Goal: Task Accomplishment & Management: Manage account settings

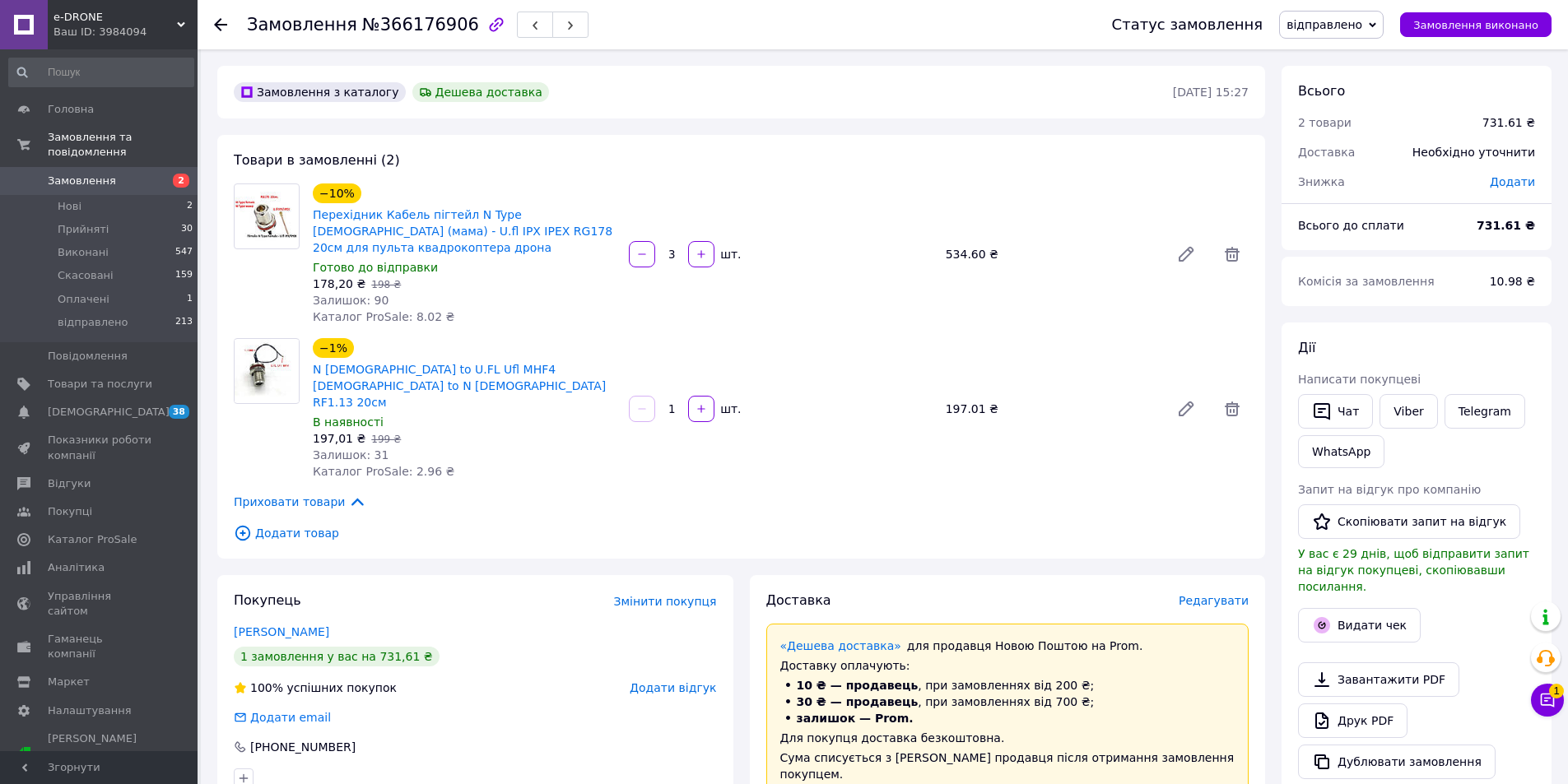
click at [137, 173] on span "Замовлення" at bounding box center [99, 180] width 104 height 15
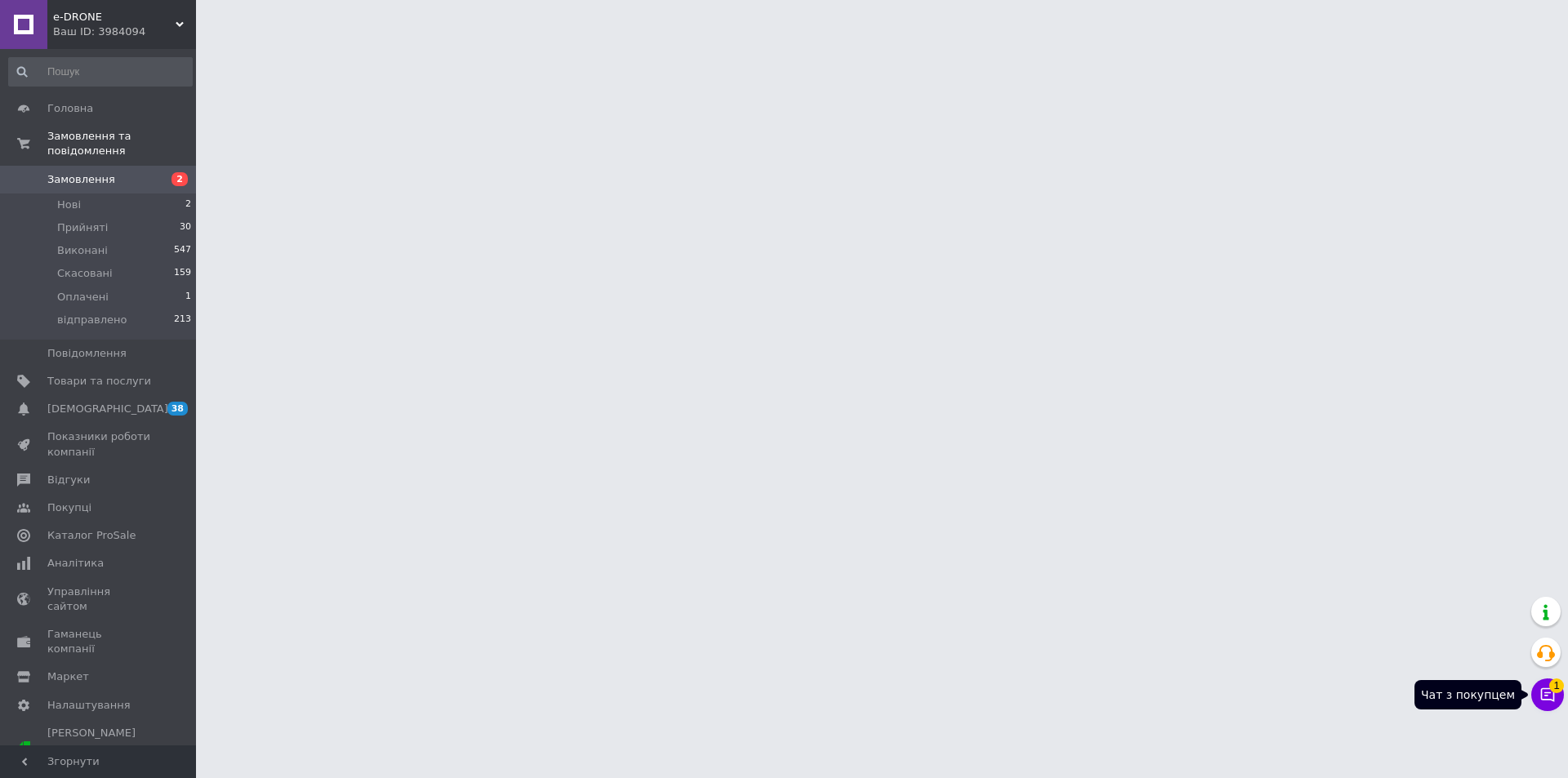
click at [1547, 701] on icon at bounding box center [1547, 695] width 16 height 16
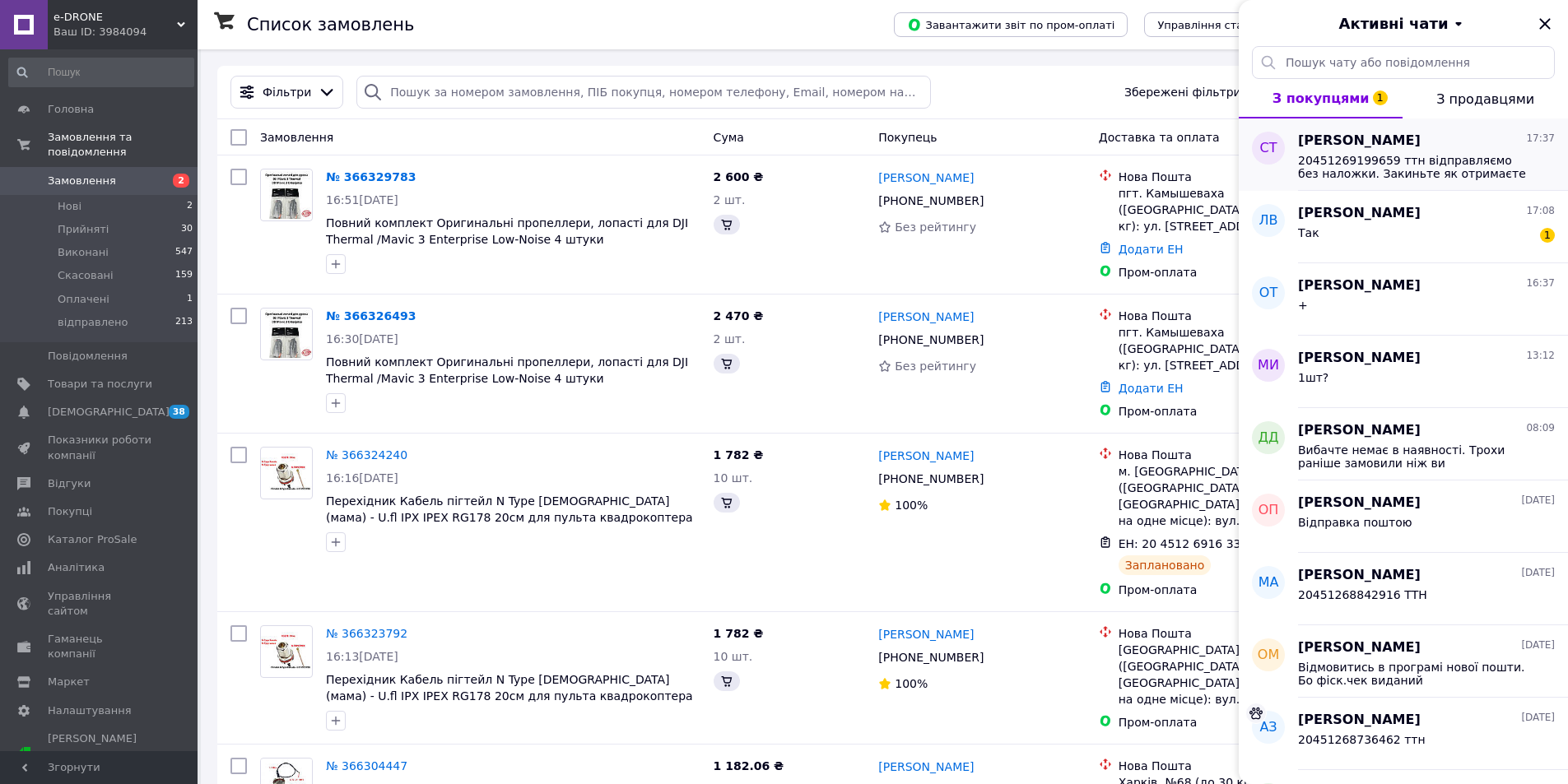
click at [1437, 168] on span "20451269199659 ттн відправляємо без наложки. Закиньте як отримаєте на мобільний…" at bounding box center [1415, 167] width 234 height 26
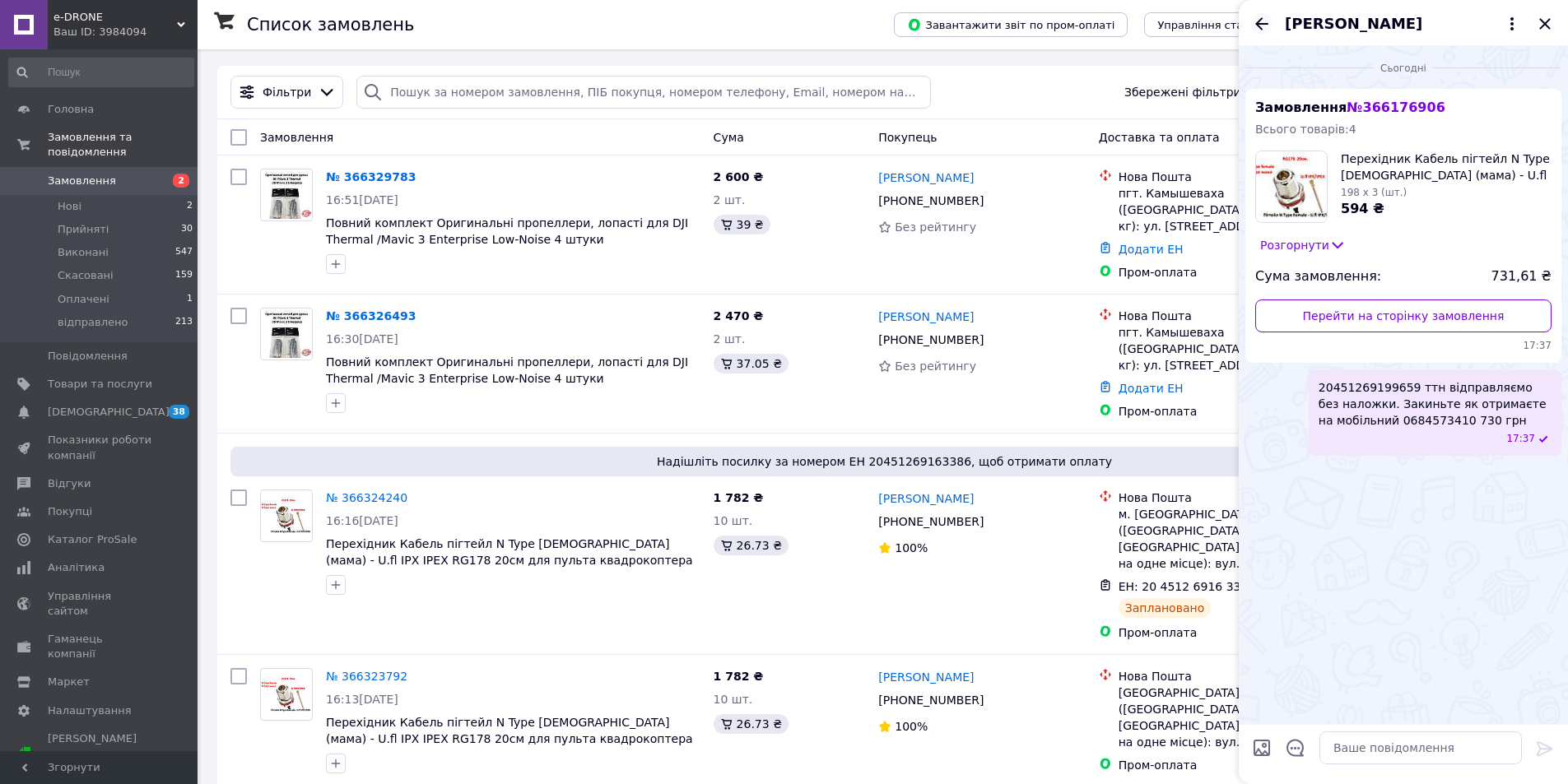
drag, startPoint x: 1548, startPoint y: 26, endPoint x: 1539, endPoint y: 31, distance: 10.3
click at [1547, 26] on icon "Закрити" at bounding box center [1544, 23] width 11 height 11
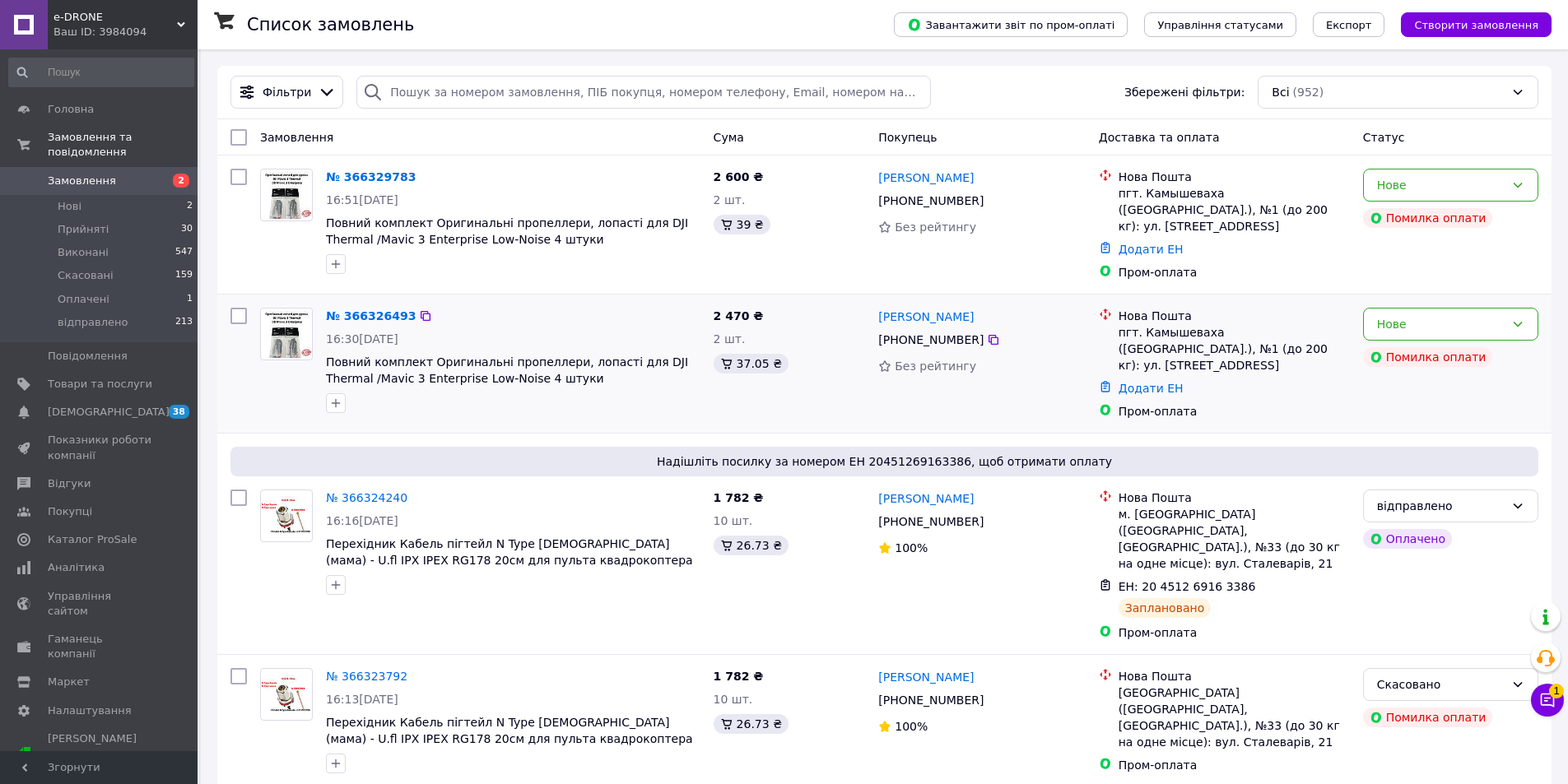
click at [1336, 403] on div "Пром-оплата" at bounding box center [1234, 411] width 231 height 17
click at [120, 405] on span "[DEMOGRAPHIC_DATA]" at bounding box center [99, 412] width 104 height 15
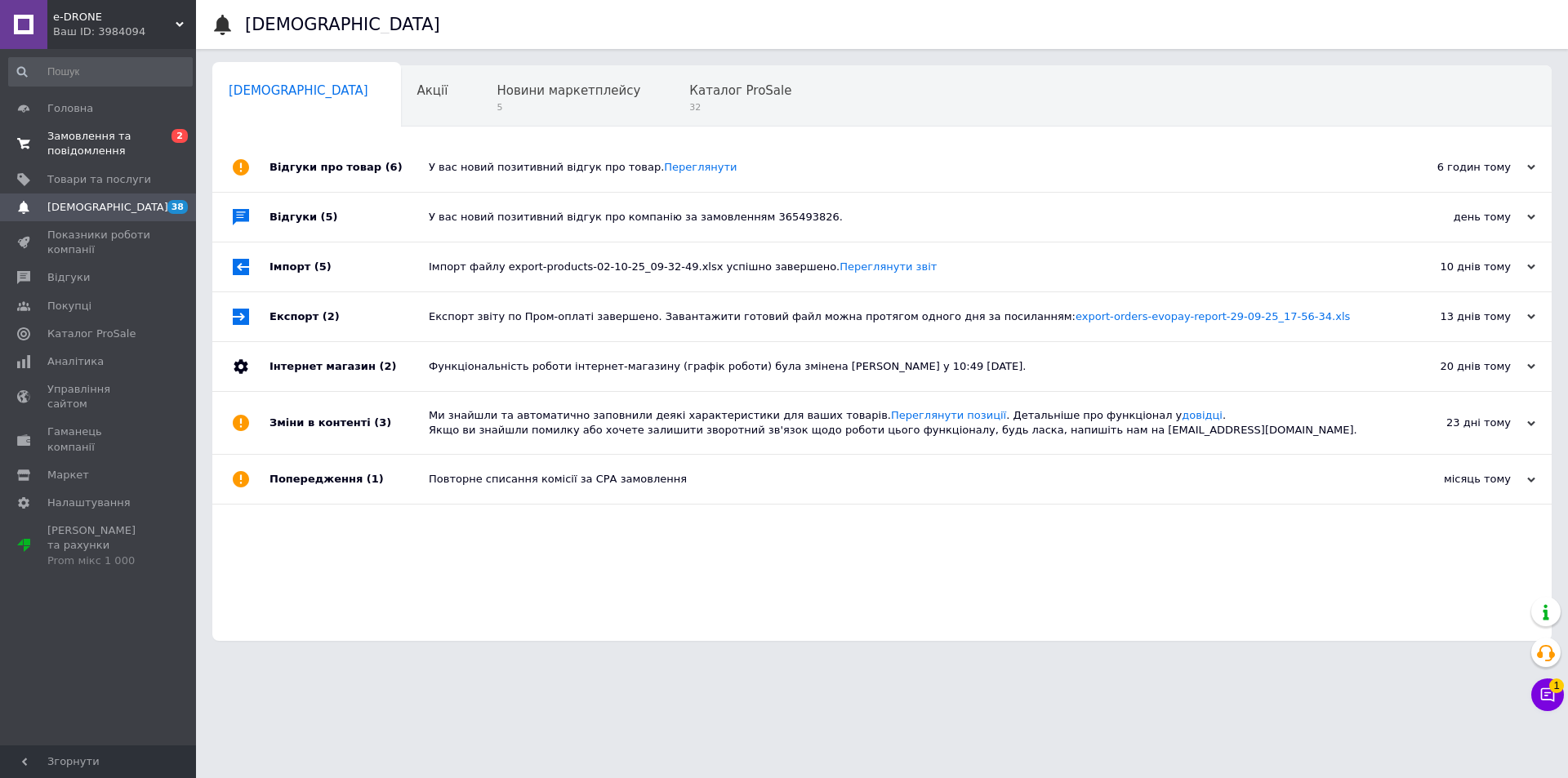
click at [140, 141] on span "Замовлення та повідомлення" at bounding box center [99, 144] width 103 height 29
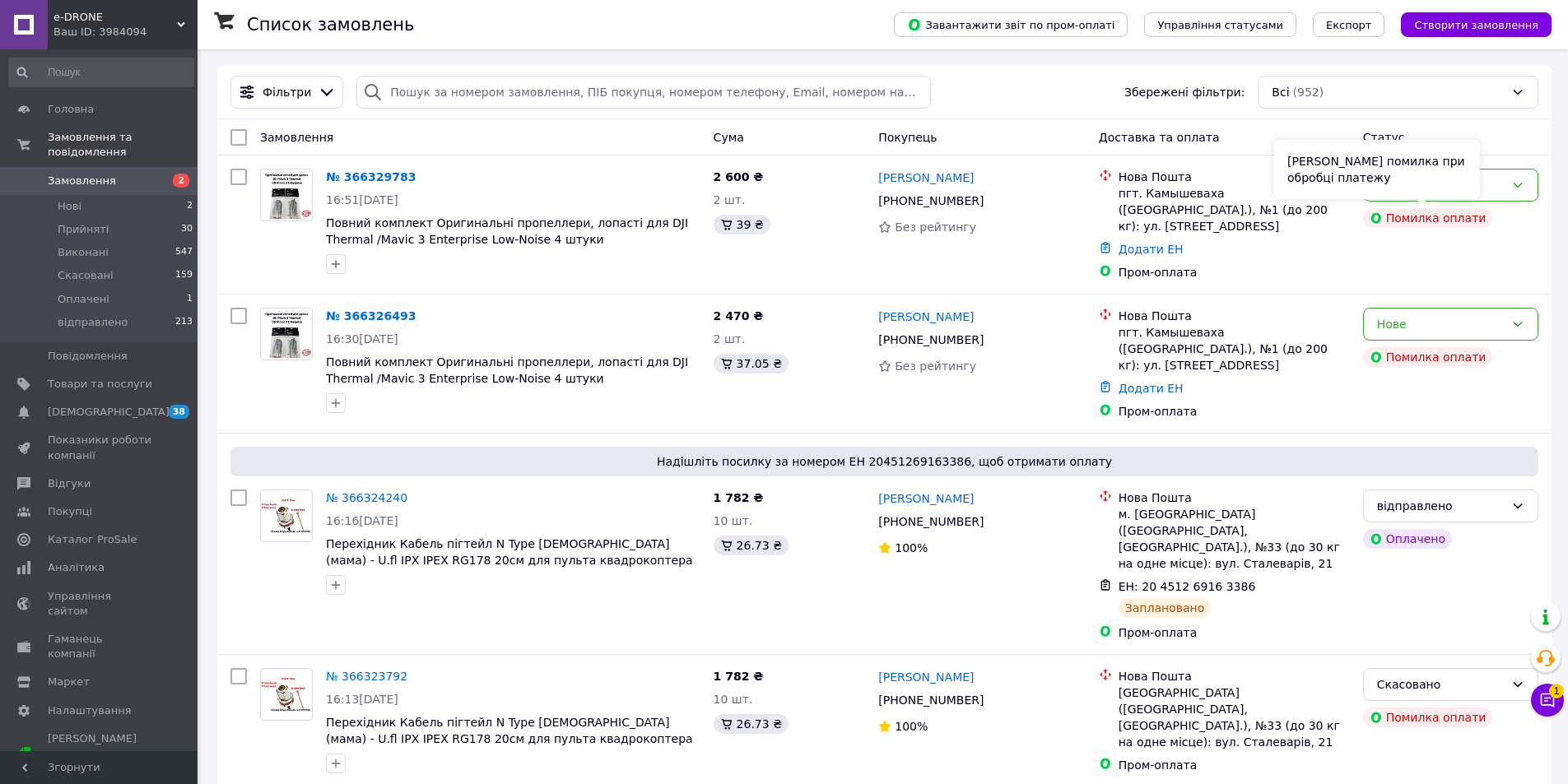
click at [1468, 194] on div "[PERSON_NAME] помилка при обробці платежу" at bounding box center [1376, 169] width 205 height 59
click at [1505, 182] on div "Нове" at bounding box center [1451, 185] width 175 height 33
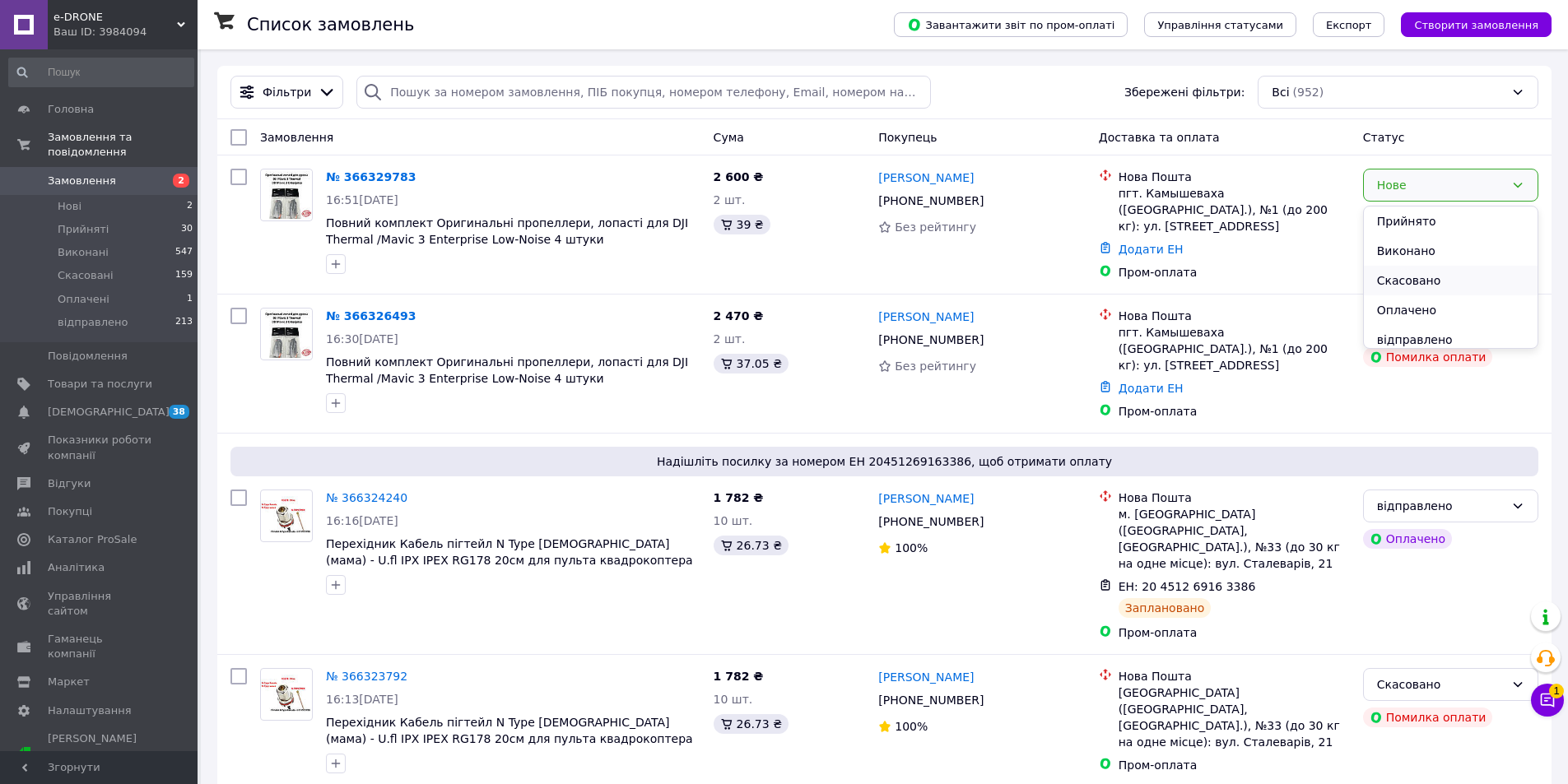
click at [1424, 277] on li "Скасовано" at bounding box center [1450, 280] width 173 height 29
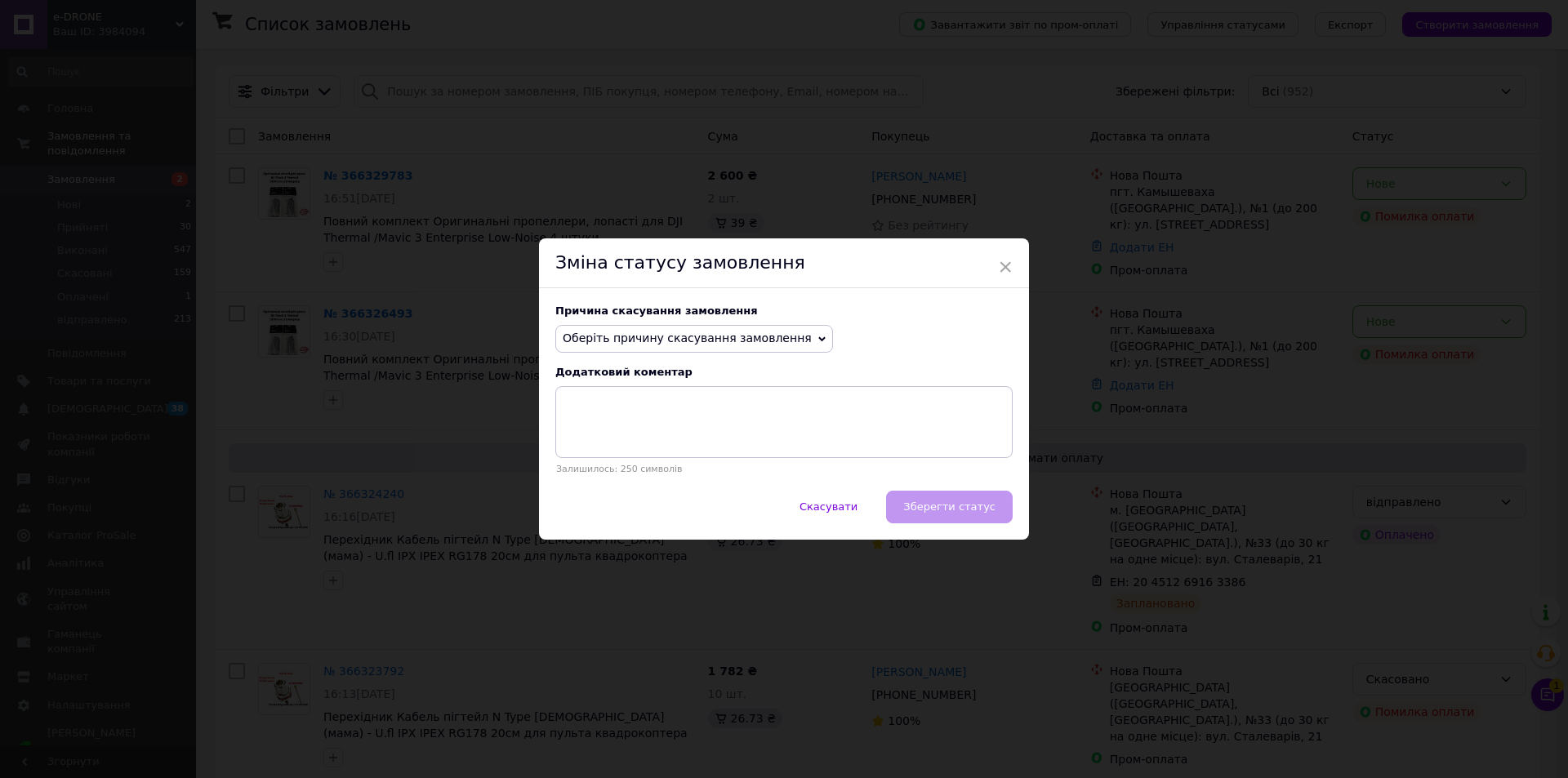
click at [651, 337] on span "Оберіть причину скасування замовлення" at bounding box center [687, 338] width 249 height 14
click at [657, 462] on li "Замовлення-дублікат" at bounding box center [695, 463] width 276 height 23
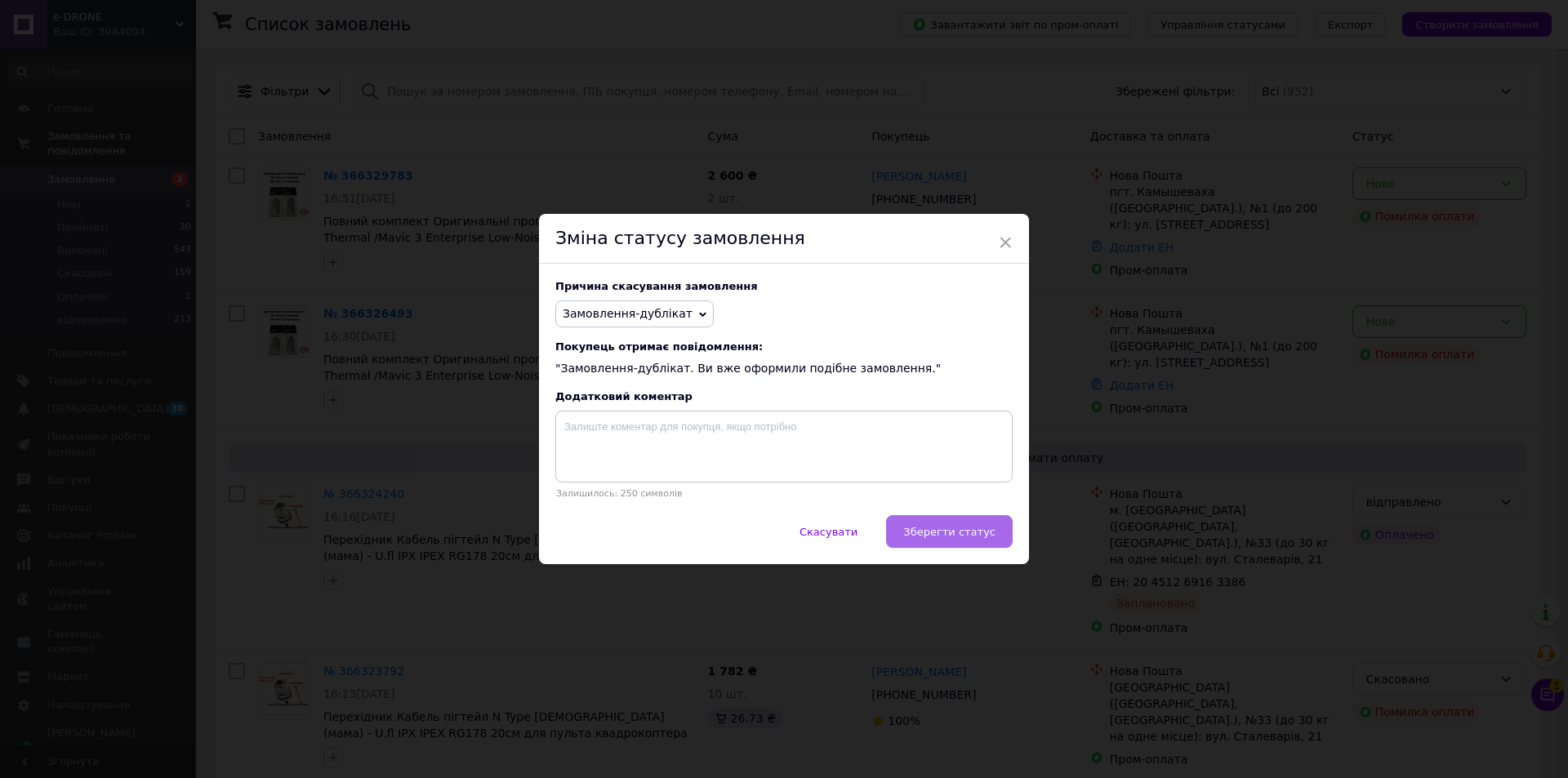
click at [957, 533] on span "Зберегти статус" at bounding box center [949, 532] width 92 height 13
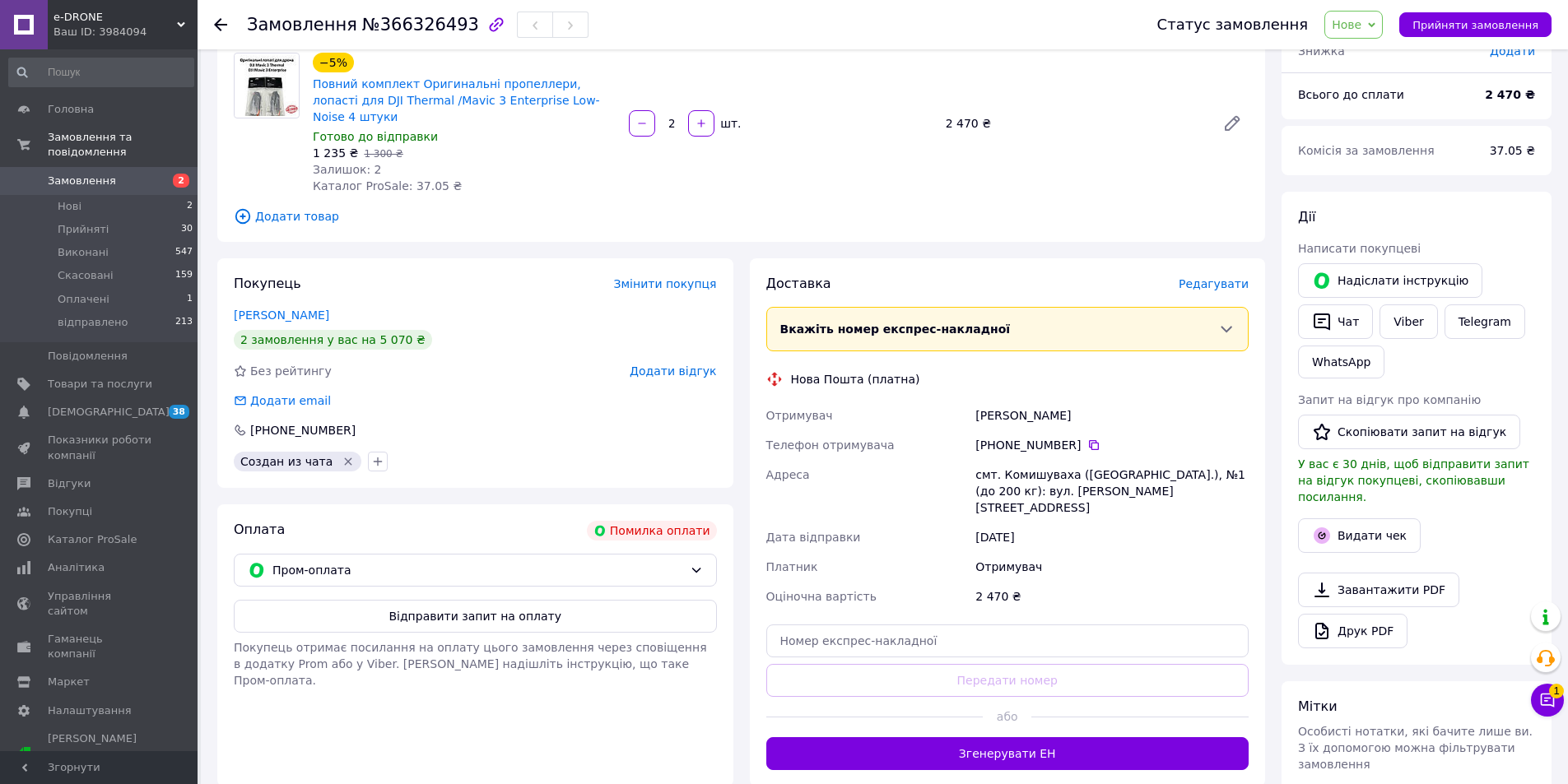
scroll to position [165, 0]
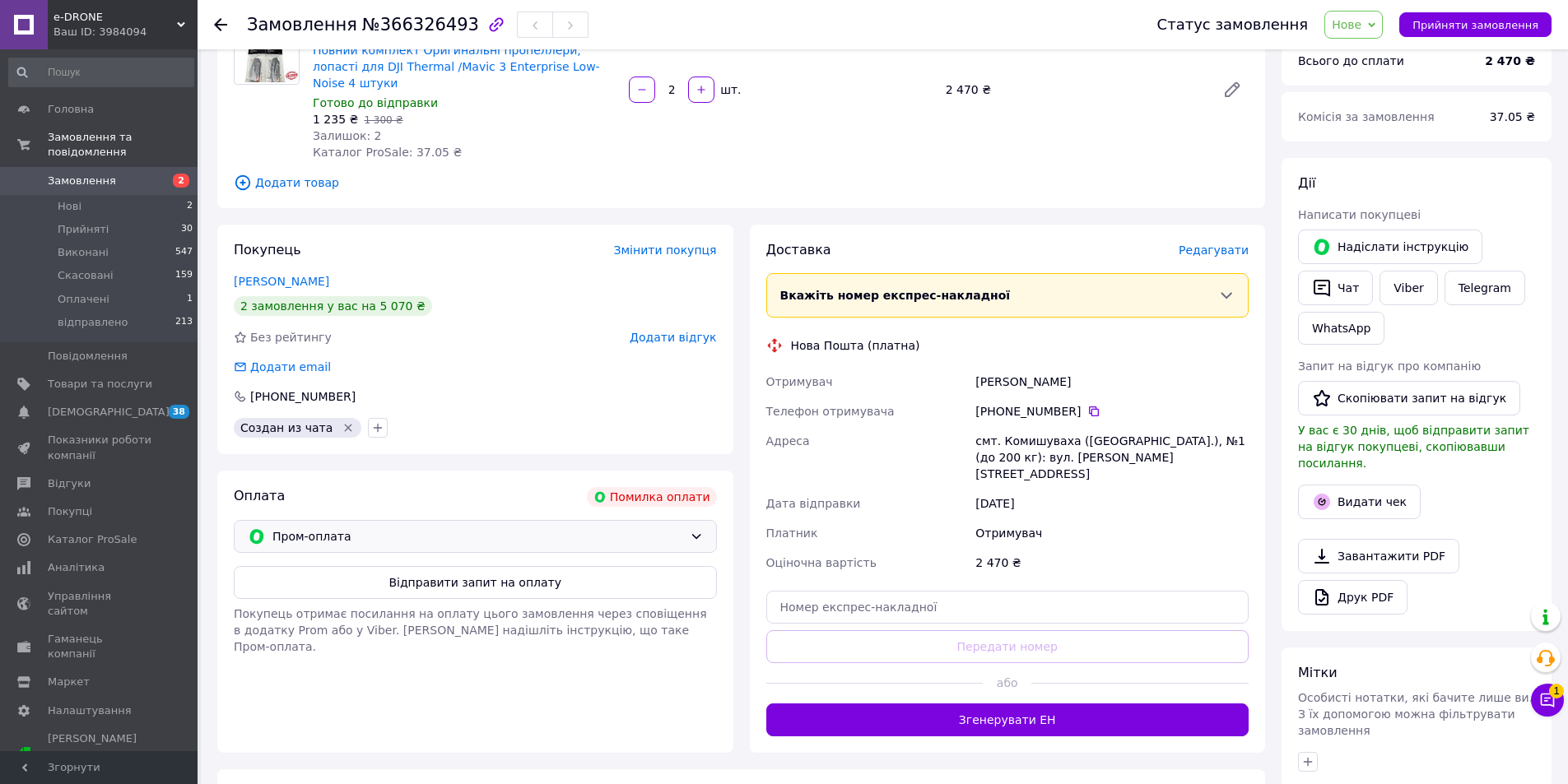
click at [478, 529] on span "Пром-оплата" at bounding box center [478, 537] width 411 height 19
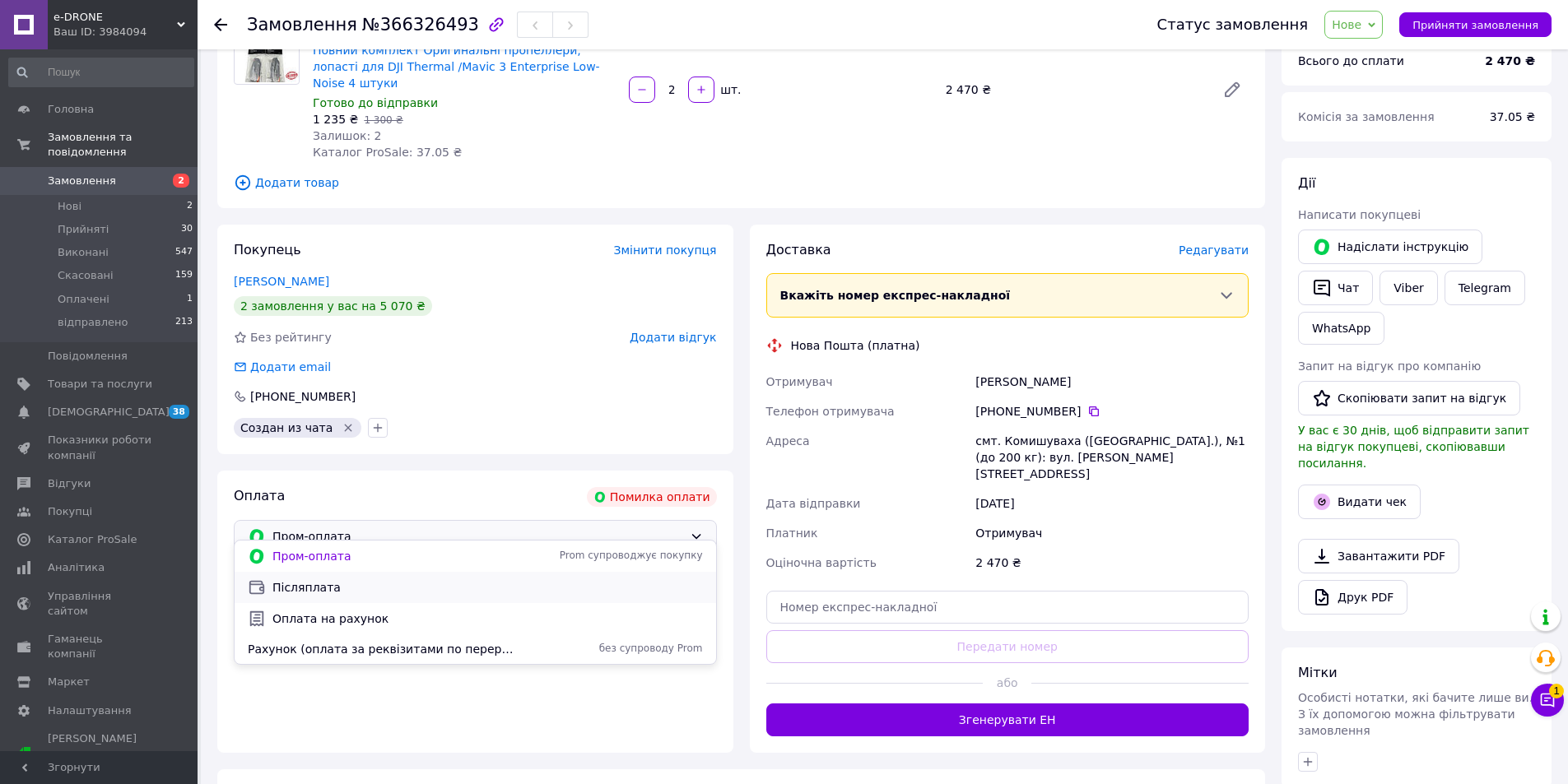
click at [415, 586] on span "Післяплата" at bounding box center [488, 587] width 430 height 17
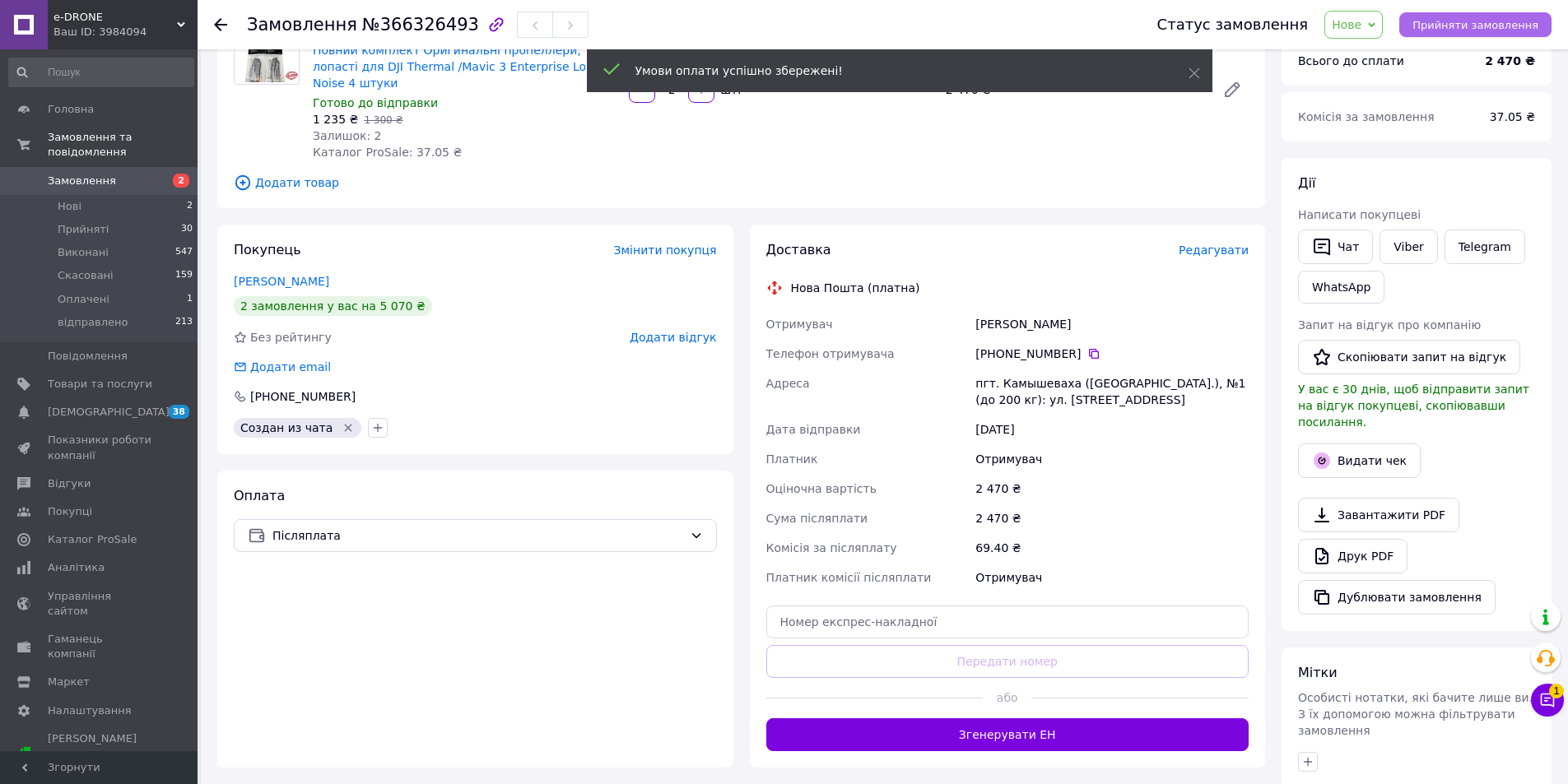
click at [1453, 27] on span "Прийняти замовлення" at bounding box center [1475, 24] width 126 height 13
